Goal: Information Seeking & Learning: Learn about a topic

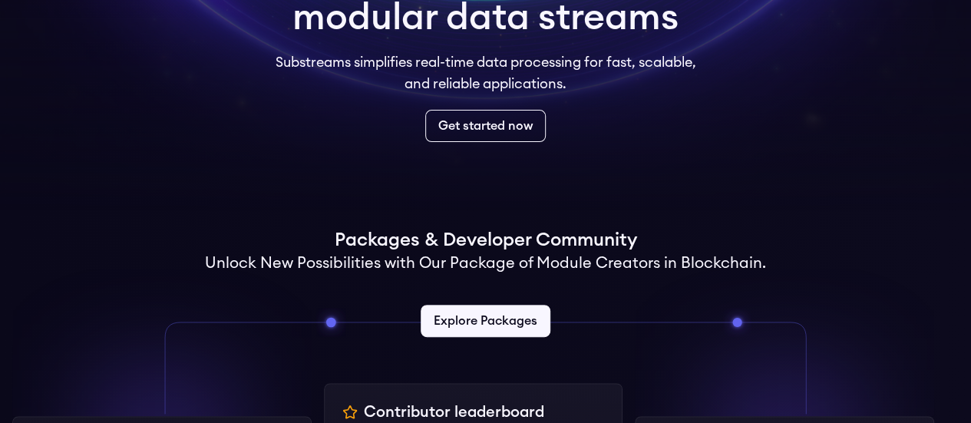
scroll to position [249, 0]
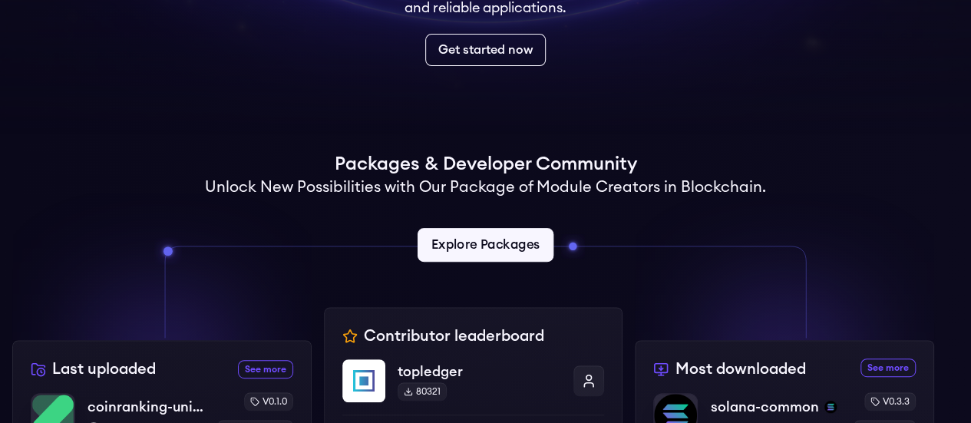
click at [462, 242] on link "Explore Packages" at bounding box center [486, 245] width 136 height 34
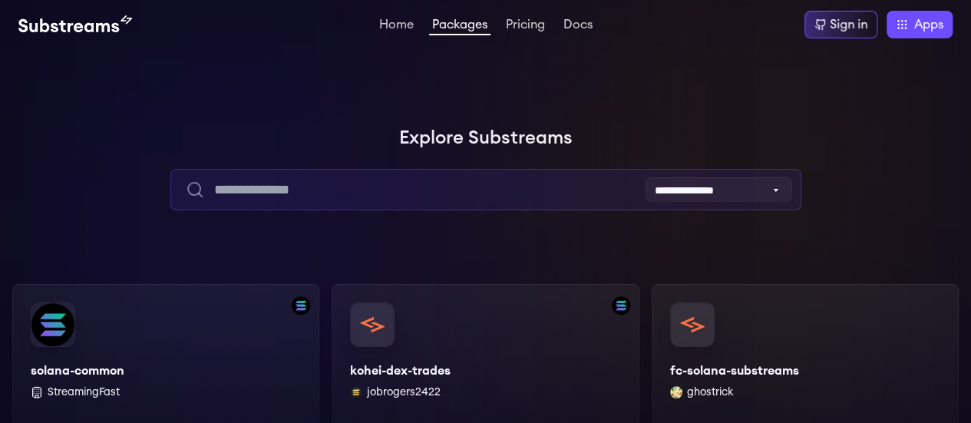
click at [363, 197] on input "text" at bounding box center [485, 189] width 631 height 41
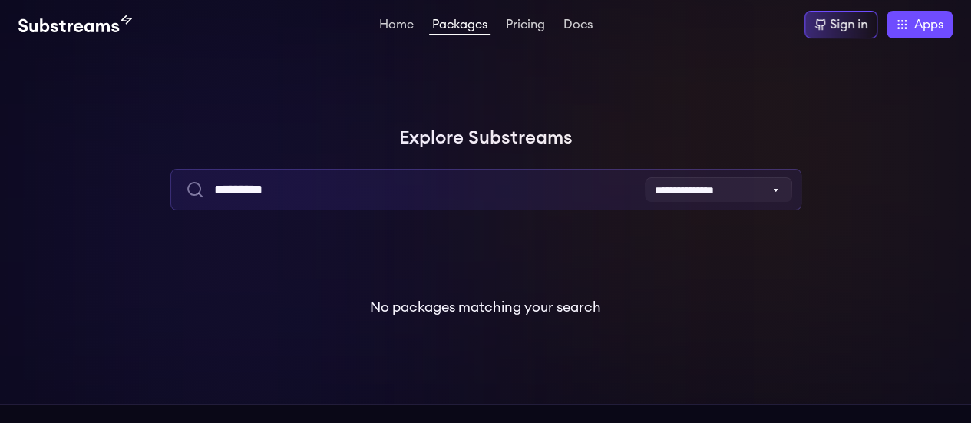
click at [336, 188] on input "*********" at bounding box center [485, 189] width 631 height 41
type input "*"
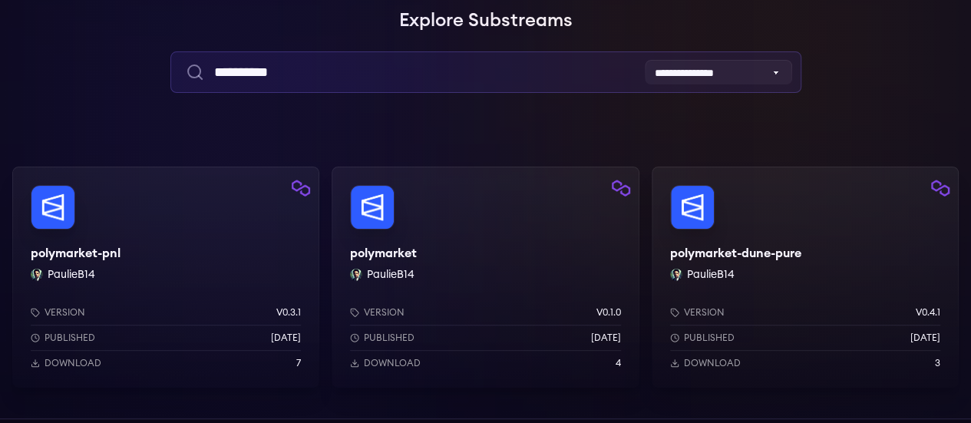
scroll to position [120, 0]
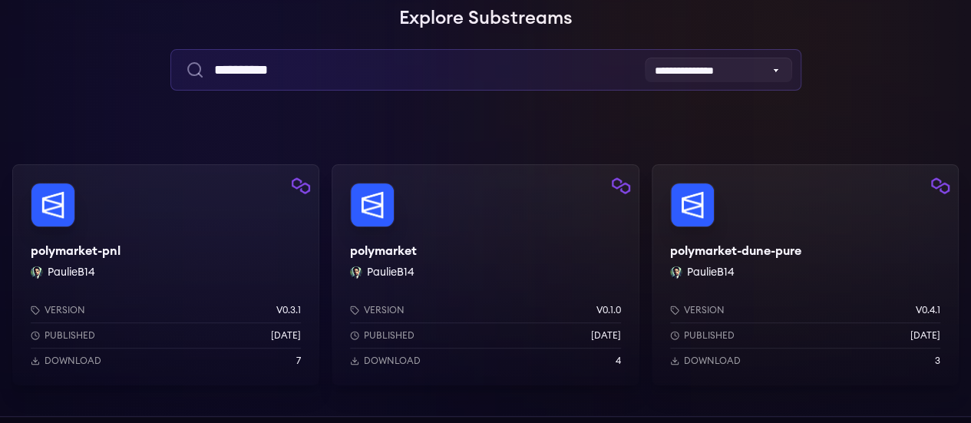
type input "**********"
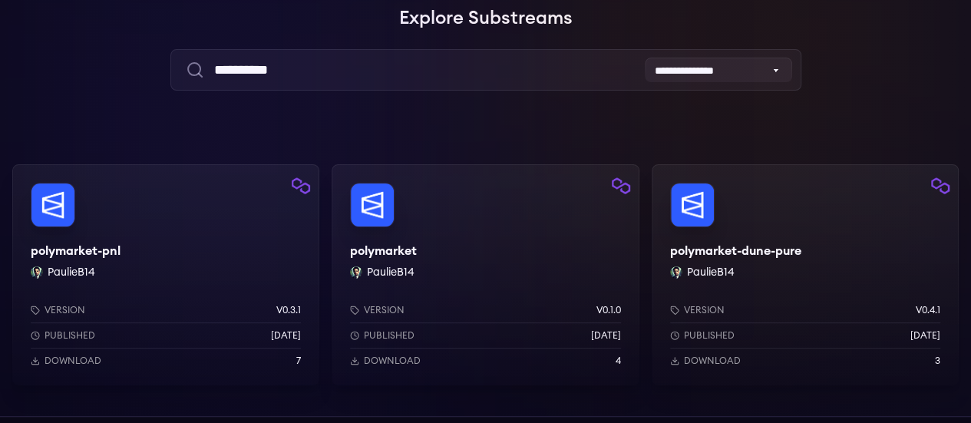
click at [61, 219] on div "polymarket-pnl PaulieB14 Version v0.3.1 Published 2 weeks ago Download 7" at bounding box center [165, 274] width 307 height 221
click at [332, 263] on div "polymarket PaulieB14 Version v0.1.0 Published 2 weeks ago Download 4" at bounding box center [485, 274] width 307 height 221
click at [652, 252] on div "polymarket-dune-pure PaulieB14 Version v0.4.1 Published 2 weeks ago Download 3" at bounding box center [805, 274] width 307 height 221
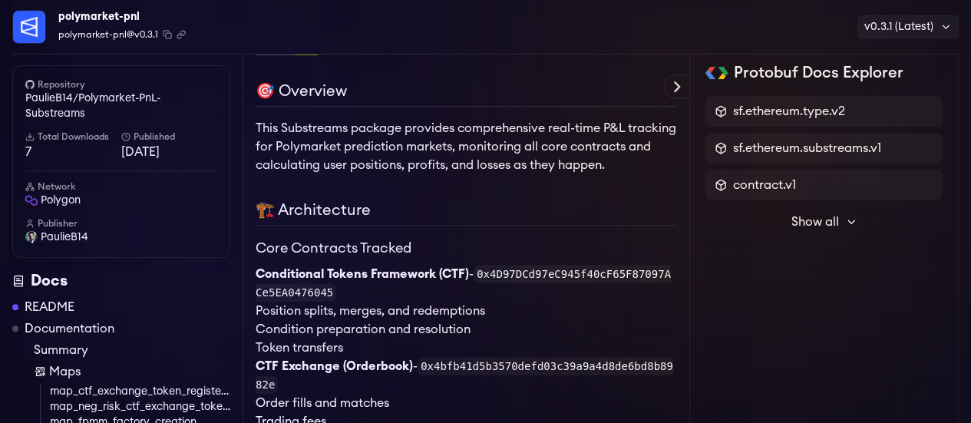
scroll to position [269, 0]
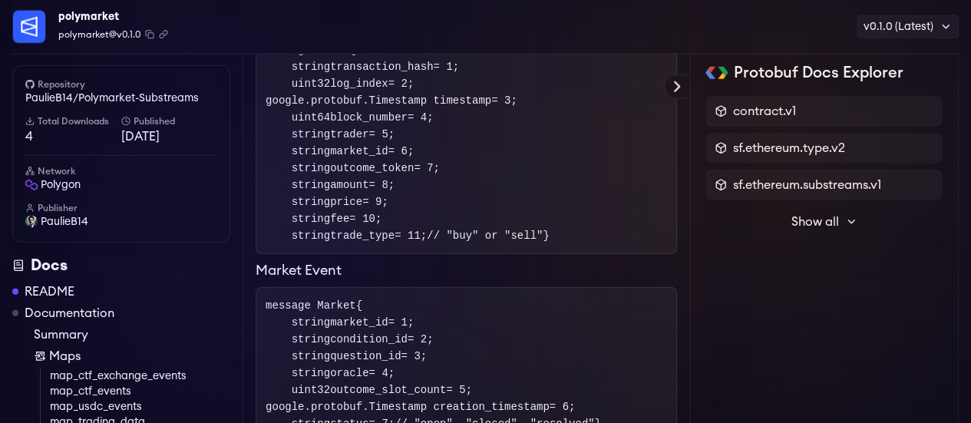
scroll to position [1542, 0]
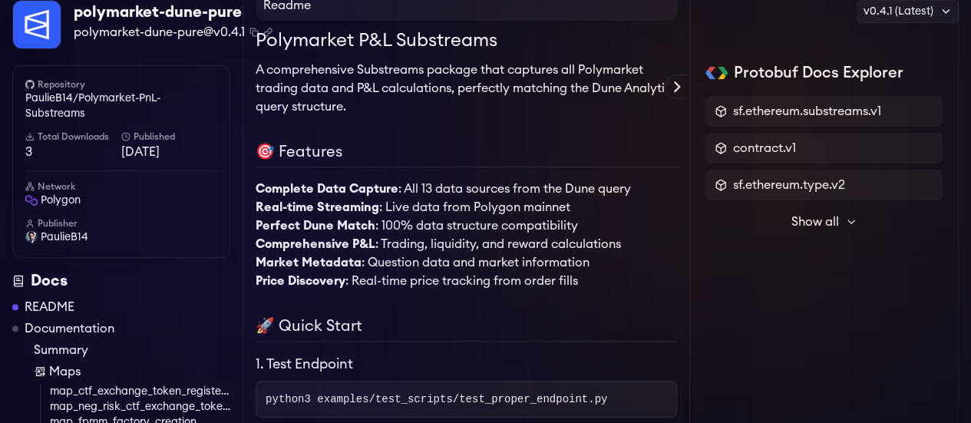
scroll to position [1, 0]
